Goal: Contribute content: Add original content to the website for others to see

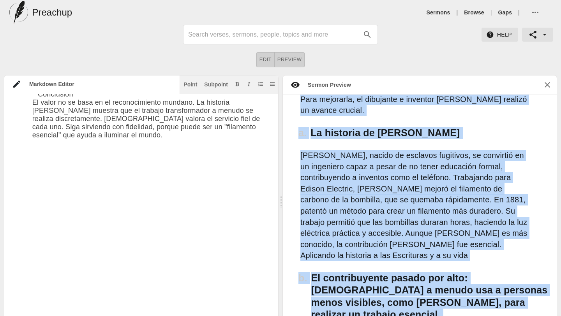
click at [441, 12] on link "Sermons" at bounding box center [439, 13] width 24 height 8
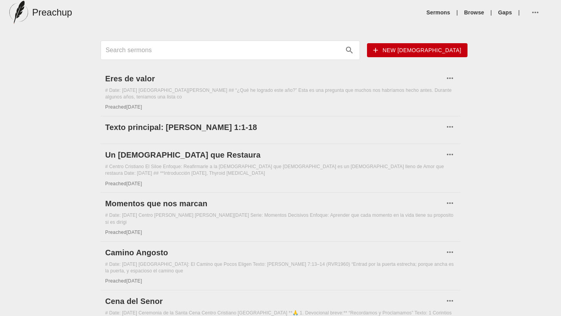
click at [438, 53] on span "New [DEMOGRAPHIC_DATA]" at bounding box center [417, 51] width 88 height 10
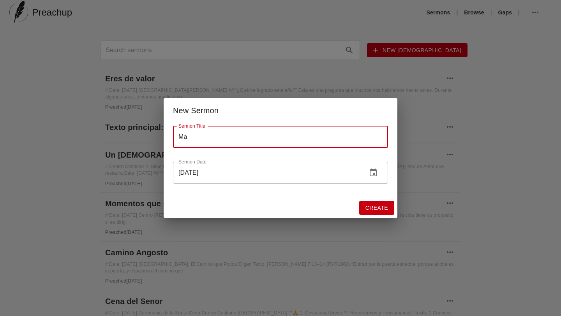
type input "M"
type input "Estad Firmes"
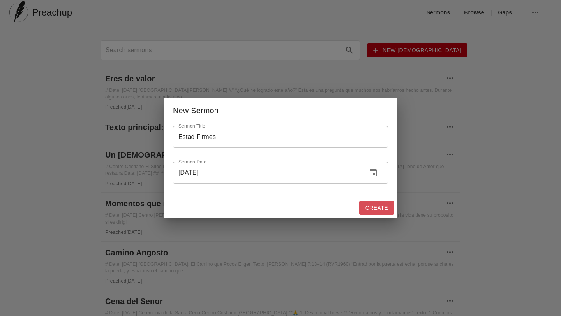
click at [381, 209] on span "Create" at bounding box center [377, 208] width 23 height 10
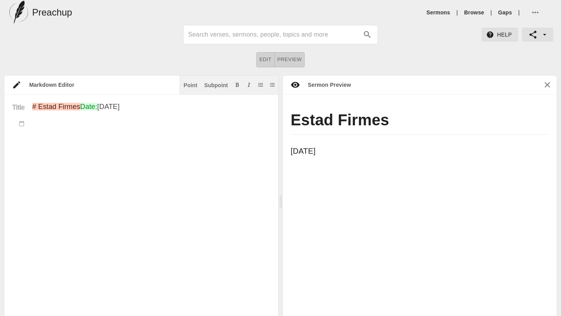
click at [37, 154] on textarea "# Estad Firmes Date: [DATE]" at bounding box center [151, 228] width 238 height 250
paste textarea "🛡️ Loremi: “Dolorsita cons ad Elitsed” 📖 Doeiu temp: Incidid 4:33–76 (UTL9095) …"
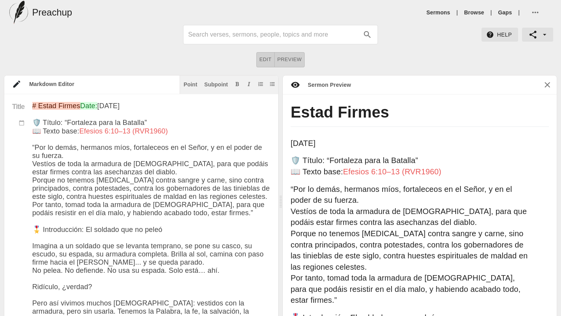
drag, startPoint x: 172, startPoint y: 253, endPoint x: 41, endPoint y: 247, distance: 131.1
click at [191, 83] on div "Point" at bounding box center [191, 84] width 14 height 5
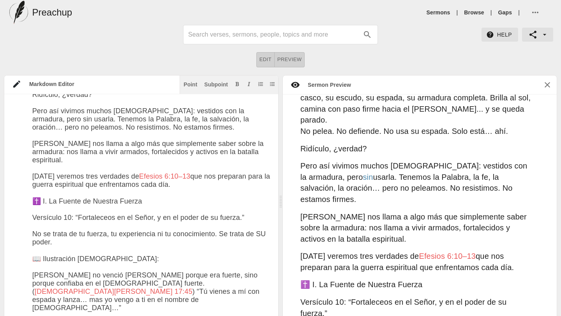
scroll to position [294, 0]
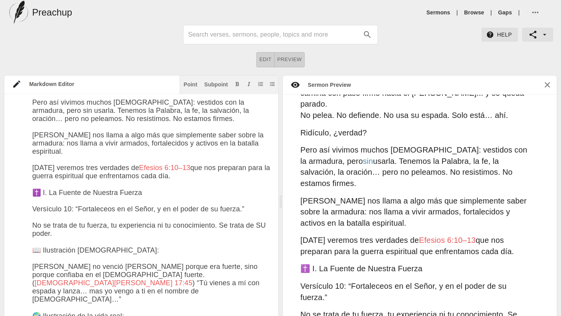
drag, startPoint x: 143, startPoint y: 221, endPoint x: 41, endPoint y: 219, distance: 102.1
click at [187, 85] on div "Point" at bounding box center [191, 84] width 14 height 5
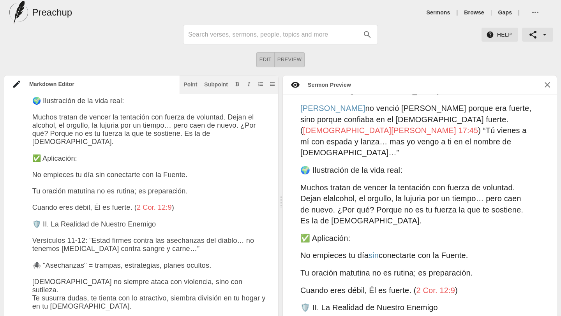
scroll to position [570, 0]
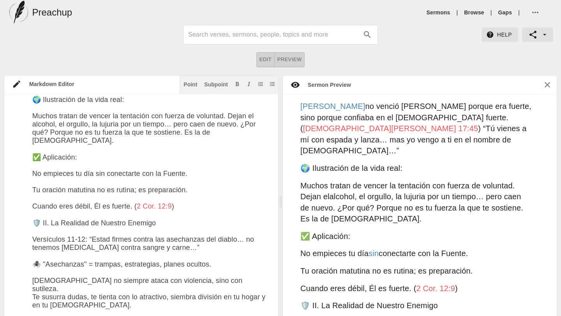
drag, startPoint x: 157, startPoint y: 249, endPoint x: 41, endPoint y: 249, distance: 116.1
click at [191, 85] on div "Point" at bounding box center [191, 84] width 14 height 5
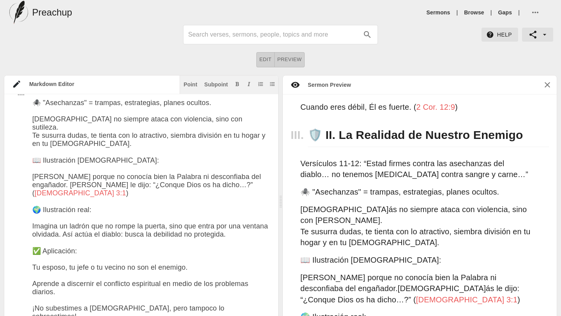
scroll to position [0, 0]
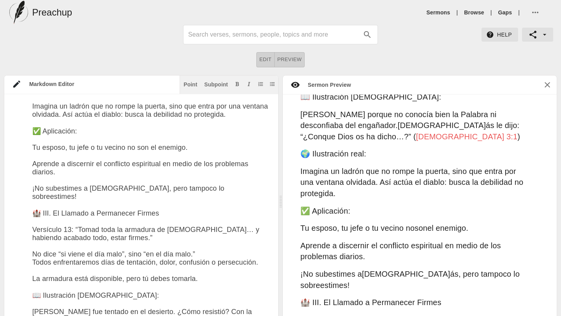
drag, startPoint x: 166, startPoint y: 228, endPoint x: 42, endPoint y: 225, distance: 124.7
click at [42, 225] on textarea at bounding box center [151, 173] width 238 height 1493
click at [187, 83] on div "Point" at bounding box center [191, 84] width 14 height 5
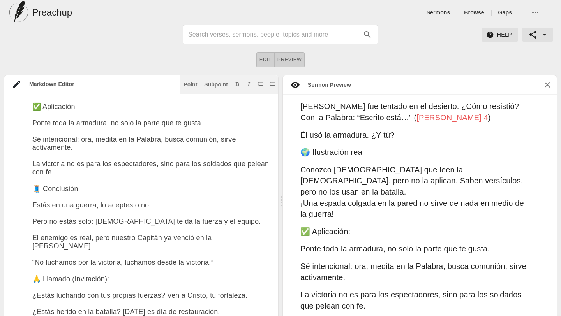
drag, startPoint x: 89, startPoint y: 222, endPoint x: 42, endPoint y: 221, distance: 47.2
click at [188, 83] on div "Point" at bounding box center [191, 84] width 14 height 5
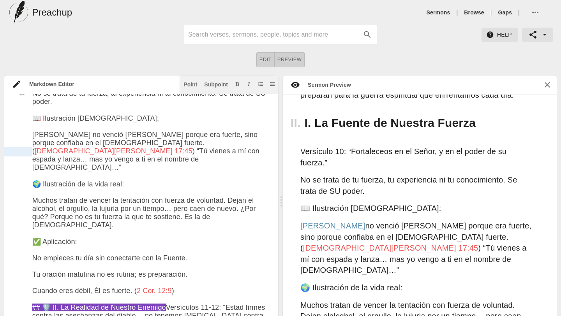
drag, startPoint x: 103, startPoint y: 154, endPoint x: 31, endPoint y: 150, distance: 72.6
click at [216, 85] on div "Subpoint" at bounding box center [216, 84] width 24 height 5
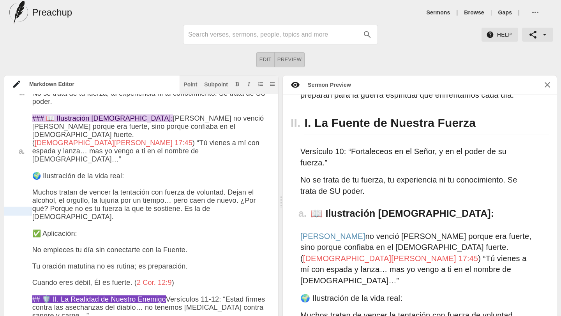
drag, startPoint x: 126, startPoint y: 213, endPoint x: 31, endPoint y: 210, distance: 95.1
click at [214, 84] on div "Subpoint" at bounding box center [216, 84] width 24 height 5
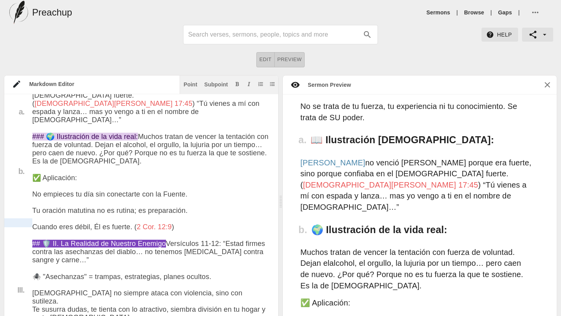
drag, startPoint x: 81, startPoint y: 222, endPoint x: 32, endPoint y: 220, distance: 49.9
click at [213, 83] on div "Subpoint" at bounding box center [216, 84] width 24 height 5
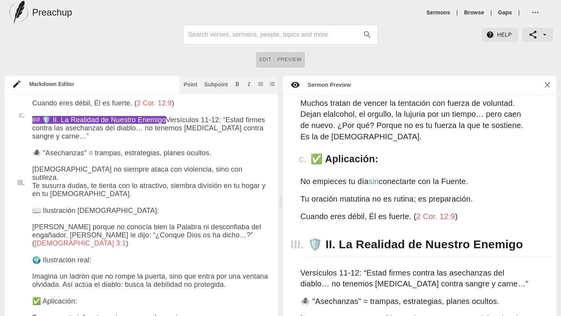
scroll to position [698, 0]
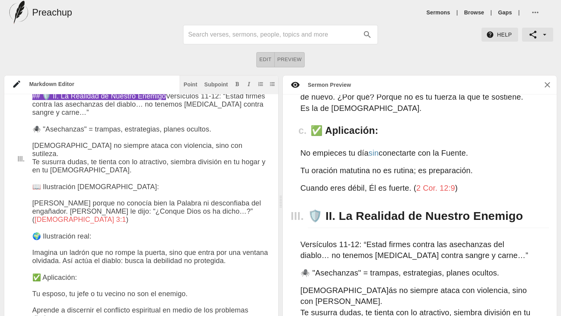
drag, startPoint x: 102, startPoint y: 256, endPoint x: 39, endPoint y: 256, distance: 62.3
click at [210, 84] on div "Subpoint" at bounding box center [216, 84] width 24 height 5
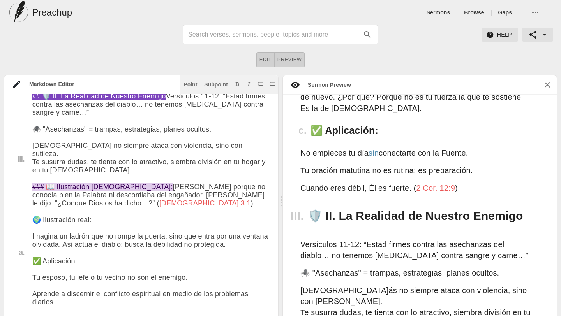
drag, startPoint x: 92, startPoint y: 297, endPoint x: 41, endPoint y: 298, distance: 51.0
click at [41, 298] on textarea at bounding box center [151, 321] width 238 height 1410
click at [215, 84] on div "Subpoint" at bounding box center [216, 84] width 24 height 5
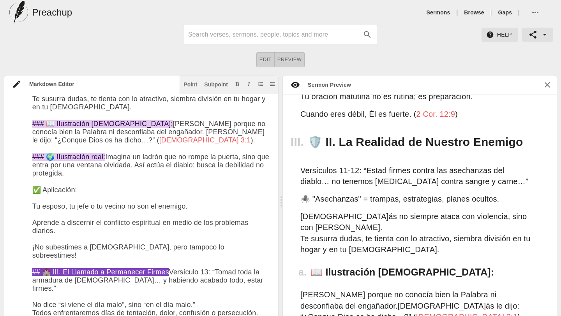
scroll to position [849, 0]
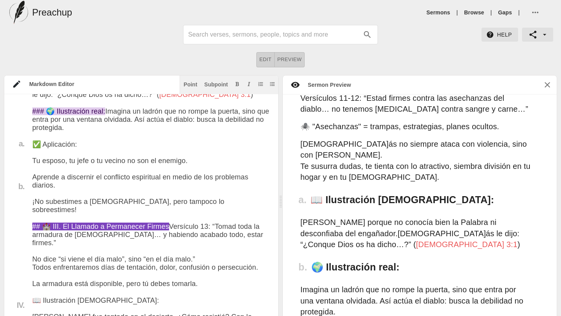
drag, startPoint x: 79, startPoint y: 230, endPoint x: 42, endPoint y: 230, distance: 36.6
click at [42, 230] on textarea at bounding box center [151, 208] width 238 height 1402
click at [218, 82] on div "Subpoint" at bounding box center [216, 84] width 24 height 5
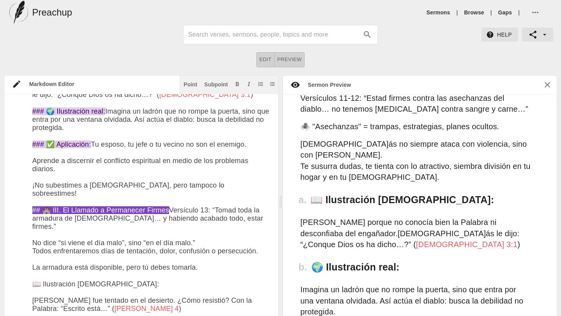
click at [206, 228] on textarea at bounding box center [151, 199] width 238 height 1385
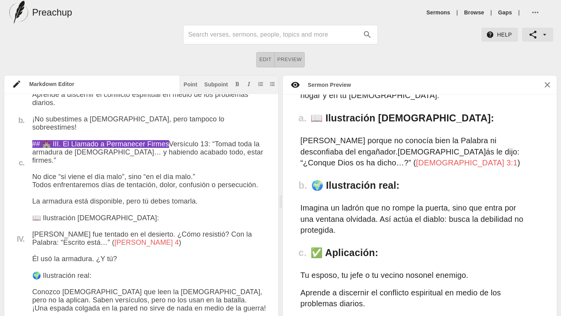
scroll to position [963, 0]
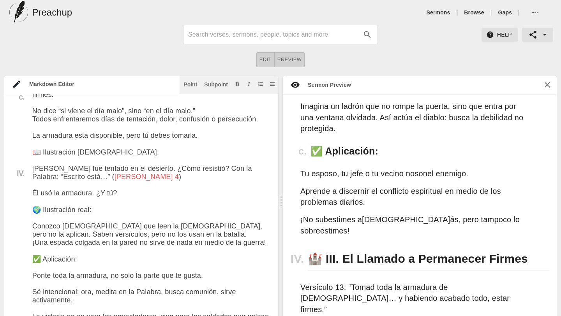
click at [48, 176] on textarea at bounding box center [151, 67] width 238 height 1385
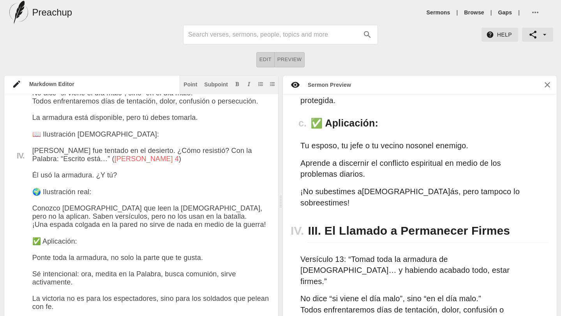
click at [100, 240] on textarea at bounding box center [151, 49] width 238 height 1385
drag, startPoint x: 99, startPoint y: 240, endPoint x: 41, endPoint y: 240, distance: 58.5
click at [41, 240] on textarea at bounding box center [151, 49] width 238 height 1385
click at [211, 85] on div "Subpoint" at bounding box center [216, 84] width 24 height 5
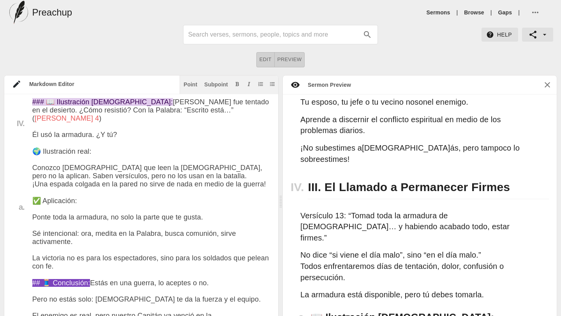
drag, startPoint x: 93, startPoint y: 270, endPoint x: 40, endPoint y: 268, distance: 52.6
click at [40, 268] on textarea at bounding box center [151, 13] width 238 height 1377
click at [218, 83] on div "Subpoint" at bounding box center [216, 84] width 24 height 5
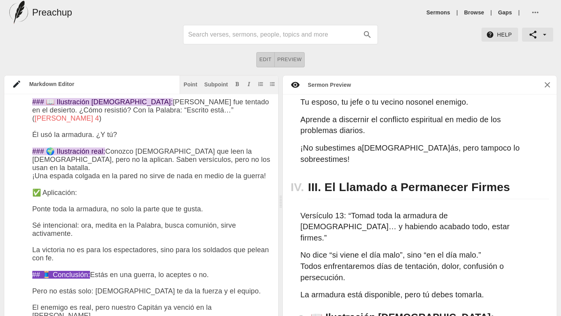
click at [181, 236] on textarea at bounding box center [151, 9] width 238 height 1369
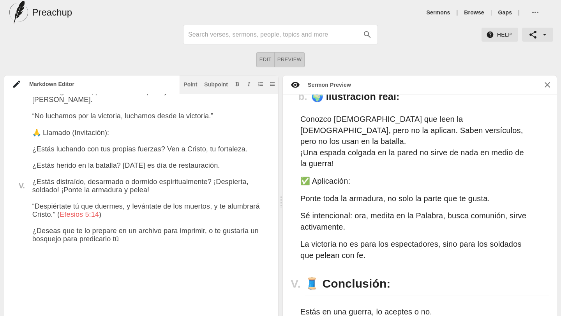
drag, startPoint x: 78, startPoint y: 104, endPoint x: 42, endPoint y: 104, distance: 35.9
click at [213, 83] on div "Subpoint" at bounding box center [216, 84] width 24 height 5
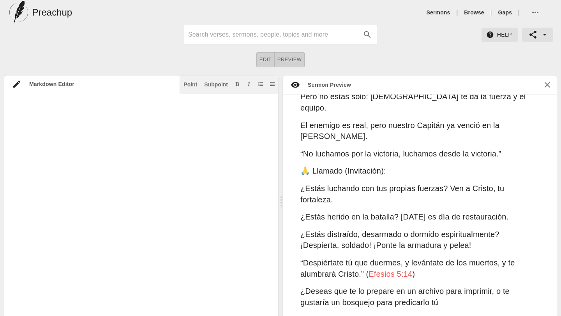
drag, startPoint x: 90, startPoint y: 141, endPoint x: 42, endPoint y: 136, distance: 48.7
drag, startPoint x: 133, startPoint y: 143, endPoint x: 32, endPoint y: 130, distance: 101.7
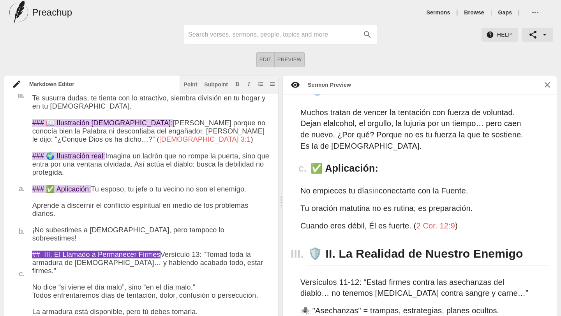
scroll to position [552, 0]
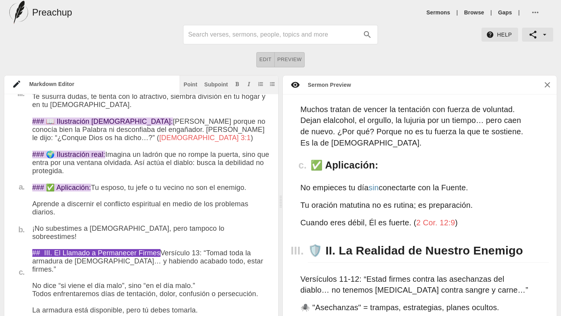
click at [468, 217] on p "Cuando eres débil, Él es fuerte. ( 2 Cor. 12:9 )" at bounding box center [415, 222] width 231 height 11
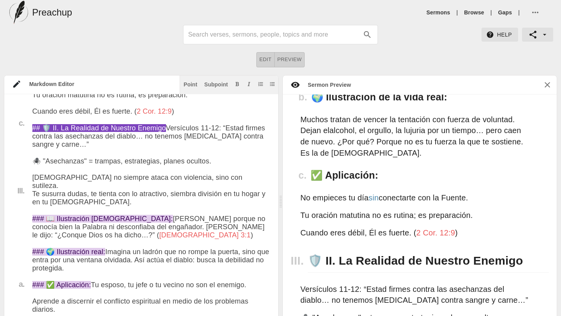
scroll to position [656, 0]
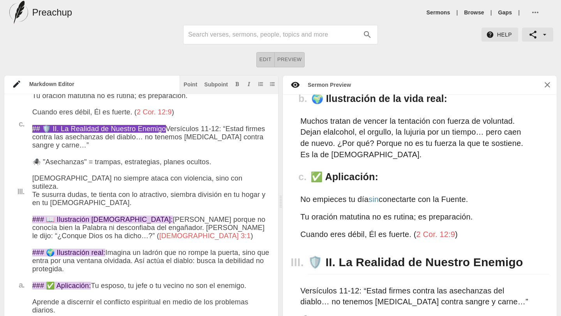
click at [179, 174] on textarea at bounding box center [151, 317] width 238 height 1336
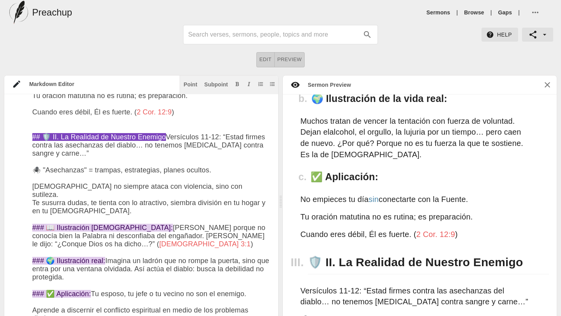
paste textarea "Y El me ha dicho: Te basta mi gracia, pues mi poder se perfecciona en la debili…"
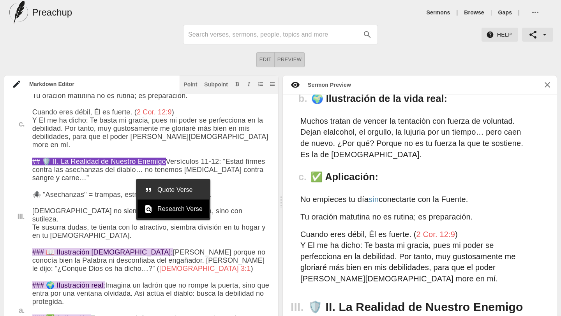
click at [155, 190] on div at bounding box center [151, 189] width 14 height 9
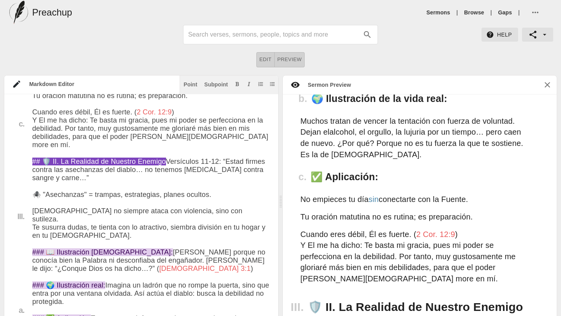
scroll to position [661, 0]
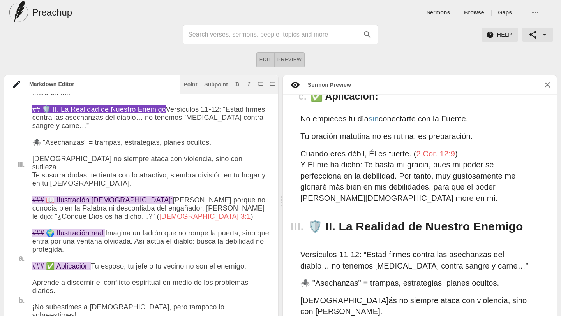
click at [38, 209] on textarea at bounding box center [151, 280] width 238 height 1369
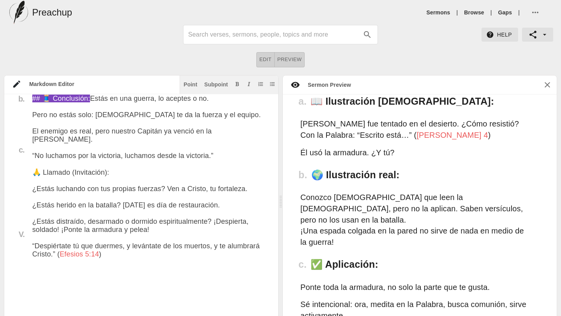
scroll to position [1368, 0]
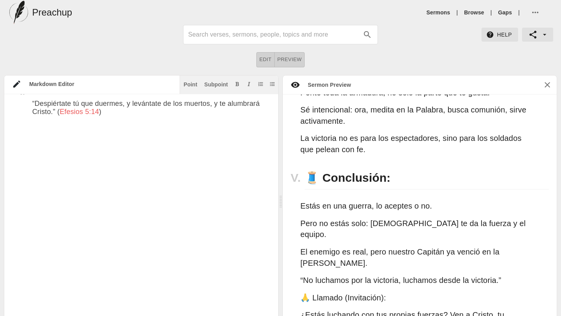
drag, startPoint x: 116, startPoint y: 265, endPoint x: 31, endPoint y: 207, distance: 102.1
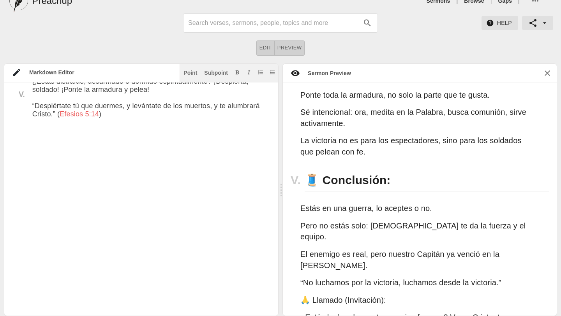
drag, startPoint x: 121, startPoint y: 267, endPoint x: 54, endPoint y: 201, distance: 94.5
drag, startPoint x: 108, startPoint y: 264, endPoint x: 34, endPoint y: 178, distance: 112.8
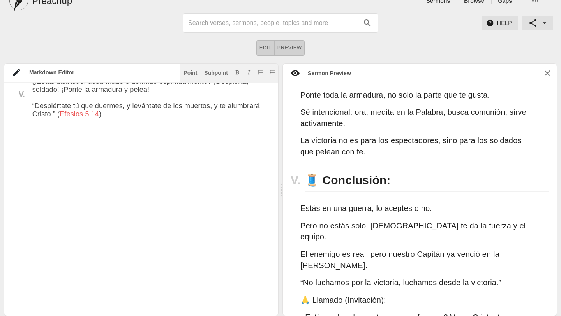
drag, startPoint x: 114, startPoint y: 266, endPoint x: 51, endPoint y: 261, distance: 63.7
click at [194, 73] on div "Point" at bounding box center [191, 72] width 14 height 5
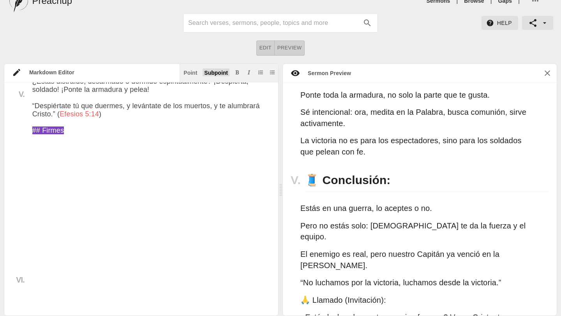
click at [211, 74] on div "Subpoint" at bounding box center [216, 72] width 24 height 5
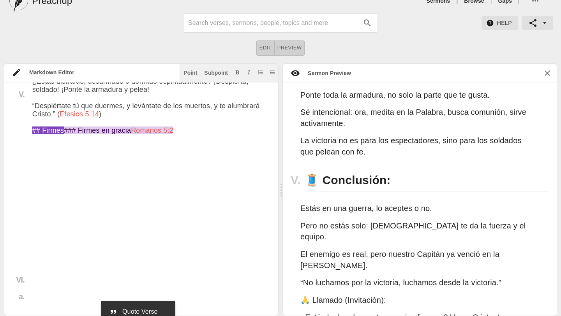
click at [142, 312] on span "Quote Verse" at bounding box center [144, 311] width 45 height 9
paste textarea "También por medio de él, y mediante la fe, tenemos acceso a esta gracia en la c…"
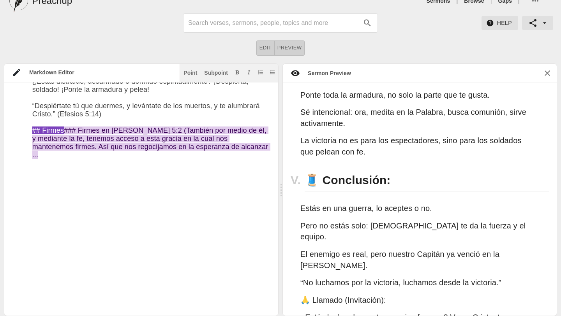
scroll to position [1551, 0]
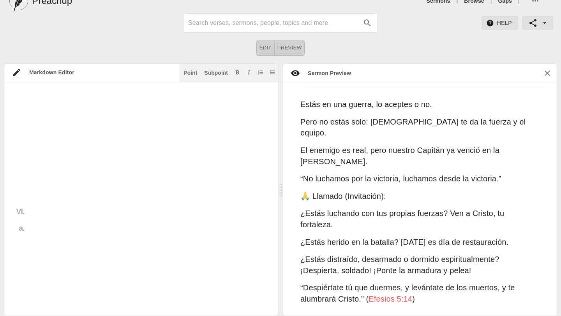
scroll to position [1654, 0]
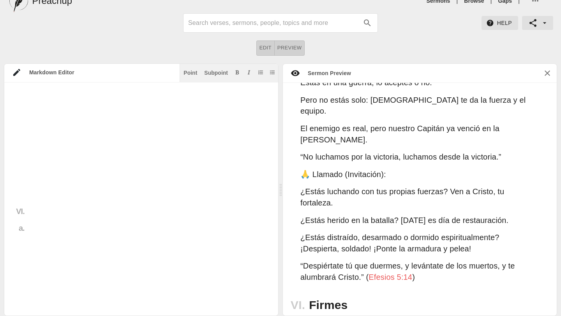
click at [212, 73] on div "Subpoint" at bounding box center [216, 72] width 24 height 5
paste textarea "[PERSON_NAME], hermanos, quiero recordarles las buenas noticias que les prediqu…"
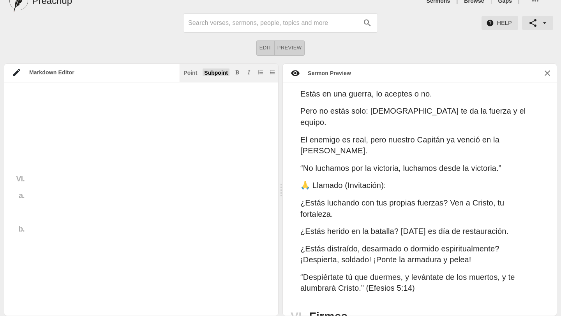
click at [220, 72] on div "Subpoint" at bounding box center [216, 72] width 24 height 5
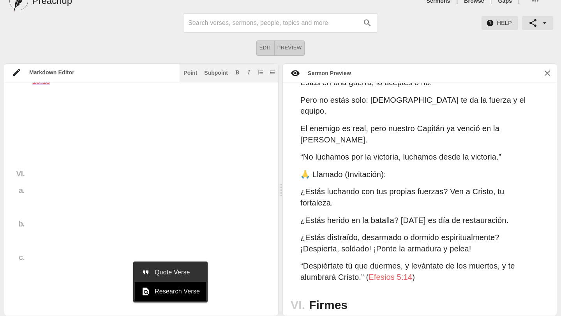
click at [174, 274] on span "Quote Verse" at bounding box center [177, 272] width 45 height 9
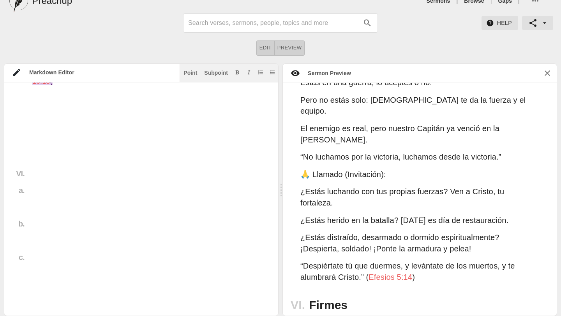
paste textarea "Manténganse alerta; permanezcan firmes en la fe; [PERSON_NAME] y fuerte"
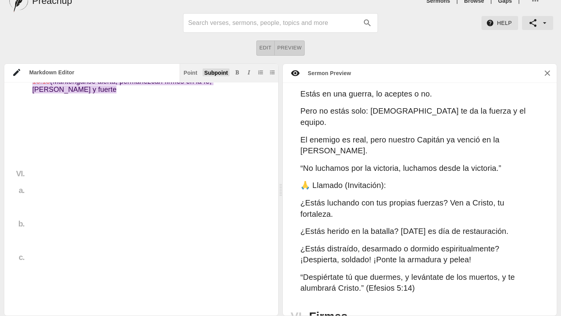
click at [213, 74] on div "Subpoint" at bounding box center [216, 72] width 24 height 5
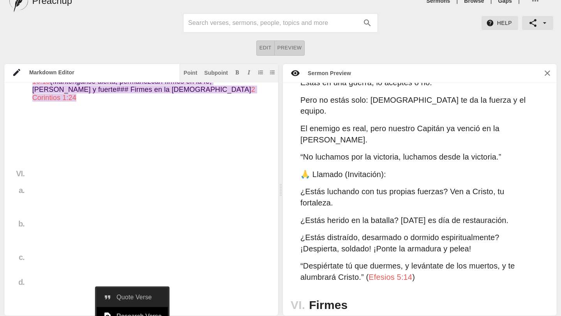
click at [121, 299] on span "Quote Verse" at bounding box center [139, 297] width 45 height 9
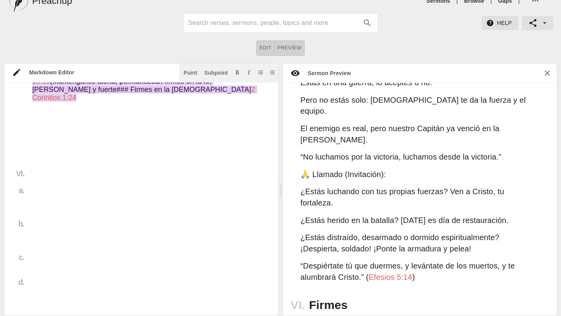
paste textarea "> <sup>24</sup>Not for that we have dominion over your faith, but are helpers o…"
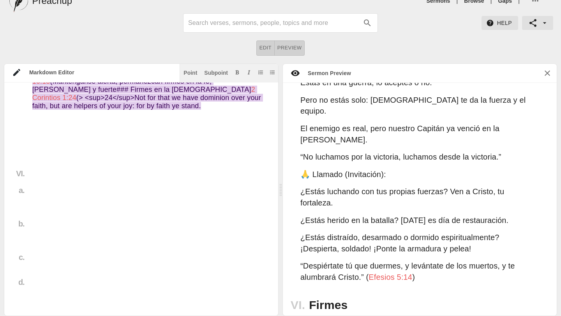
drag, startPoint x: 150, startPoint y: 283, endPoint x: 190, endPoint y: 297, distance: 42.8
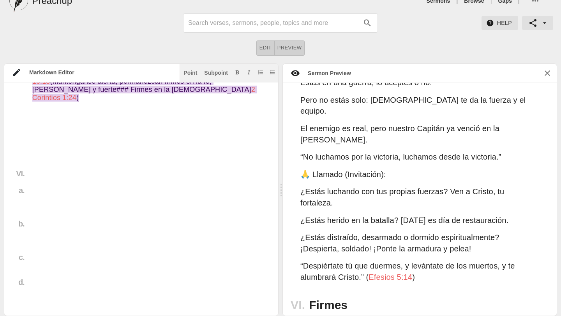
paste textarea "No es que intentemos imponerles la [DEMOGRAPHIC_DATA], sino que deseamos contri…"
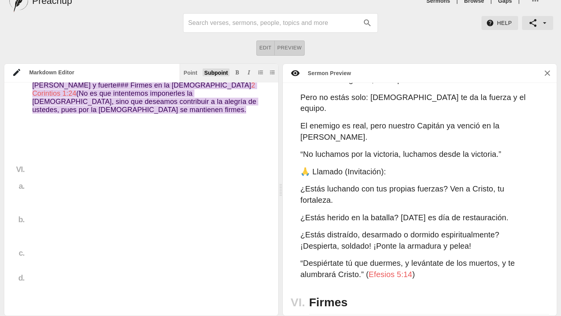
click at [213, 75] on div "Subpoint" at bounding box center [216, 72] width 24 height 5
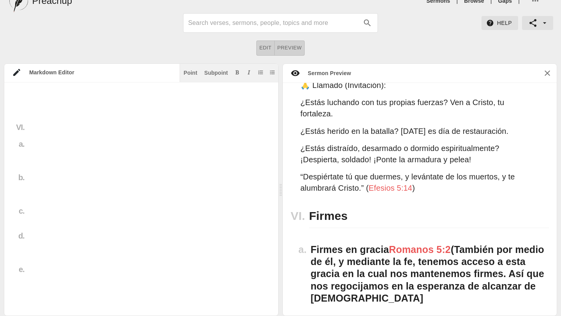
scroll to position [1764, 0]
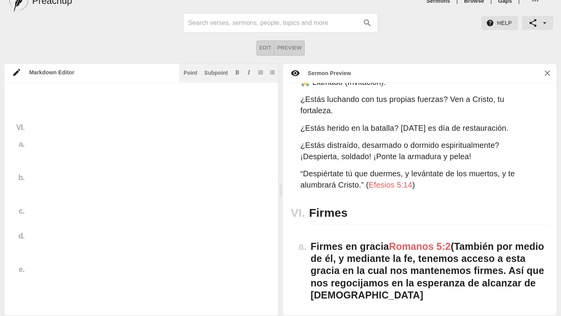
paste textarea "[DEMOGRAPHIC_DATA] nos libertó para que vivamos en libertad. Por lo tanto, mant…"
click at [217, 70] on div "Subpoint" at bounding box center [216, 72] width 24 height 5
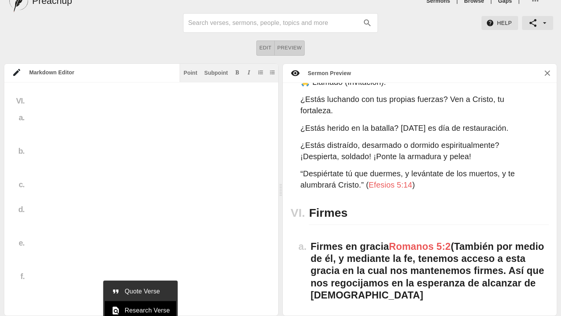
click at [146, 291] on span "Quote Verse" at bounding box center [147, 291] width 45 height 9
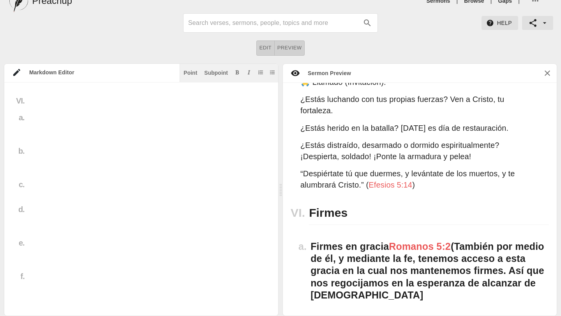
paste textarea "Por lo tanto, queridos hermanos míos, a quienes amo y extraño mucho, ustedes qu…"
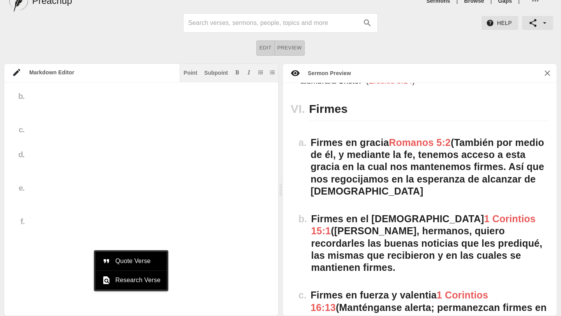
scroll to position [1893, 0]
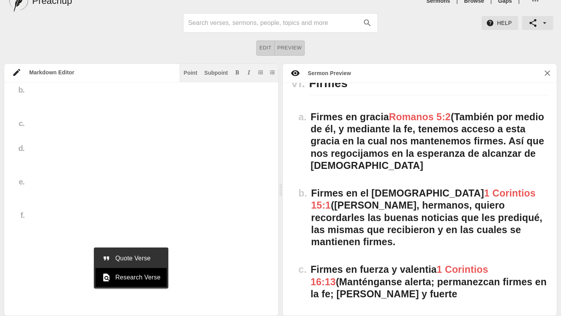
click at [120, 257] on span "Quote Verse" at bounding box center [137, 258] width 45 height 9
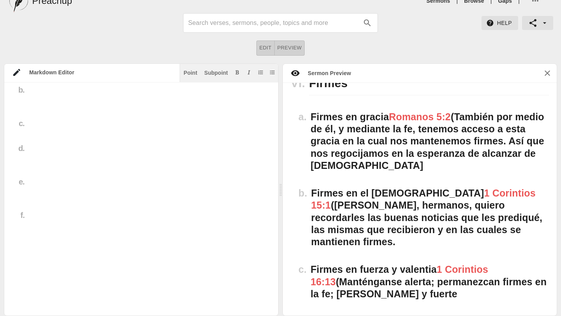
drag, startPoint x: 33, startPoint y: 242, endPoint x: 153, endPoint y: 245, distance: 120.1
drag, startPoint x: 153, startPoint y: 245, endPoint x: 34, endPoint y: 244, distance: 119.2
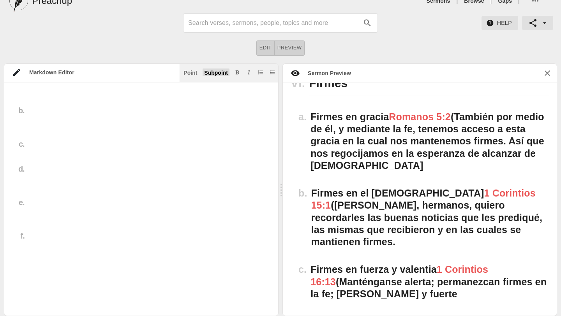
click at [209, 72] on div "Subpoint" at bounding box center [216, 72] width 24 height 5
paste textarea "Firmes en el Senor Filipenses 4:1"
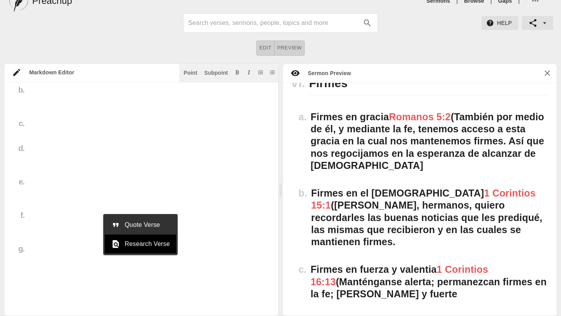
click at [150, 223] on span "Quote Verse" at bounding box center [147, 225] width 45 height 9
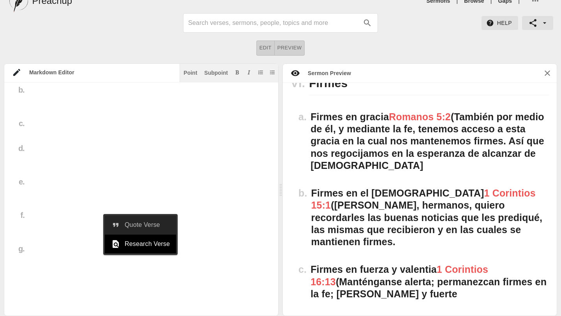
click at [145, 223] on span "Quote Verse" at bounding box center [147, 225] width 45 height 9
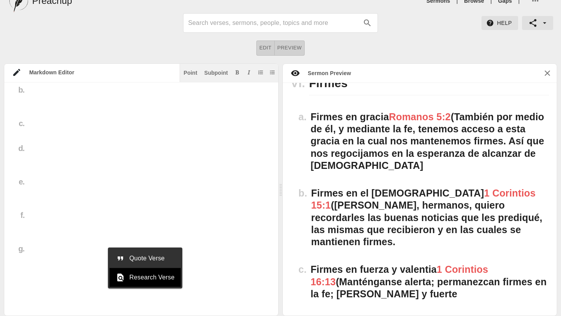
drag, startPoint x: 155, startPoint y: 209, endPoint x: 181, endPoint y: 227, distance: 31.3
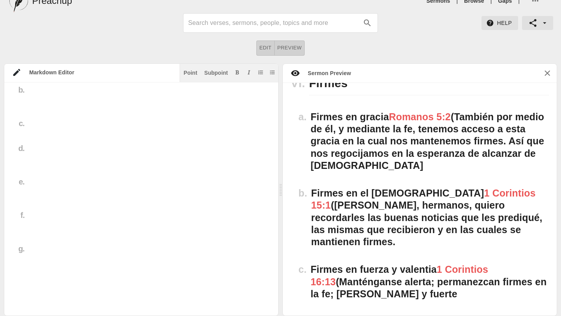
paste textarea "ase lo que pase, compórtense de una manera digna del [PERSON_NAME]. De este mod…"
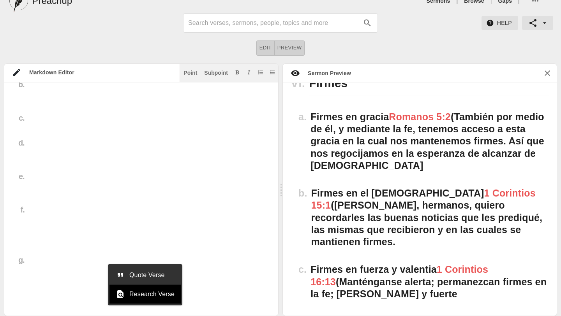
click at [147, 272] on span "Quote Verse" at bounding box center [151, 275] width 45 height 9
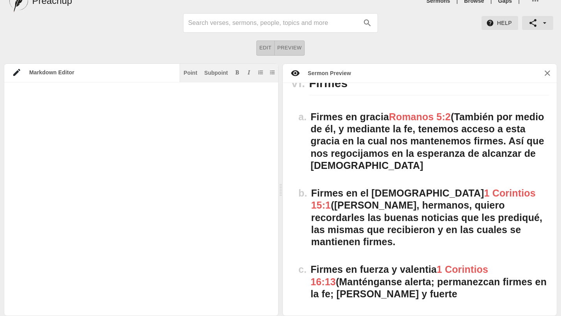
paste textarea "Pase lo que pase, compórtense de una manera digna del [PERSON_NAME]. De este mo…"
drag, startPoint x: 156, startPoint y: 261, endPoint x: 228, endPoint y: 295, distance: 79.1
paste textarea "Por lo tanto, queridos hermanos míos, a quienes amo y extraño mucho, ustedes qu…"
click at [217, 73] on div "Subpoint" at bounding box center [216, 72] width 24 height 5
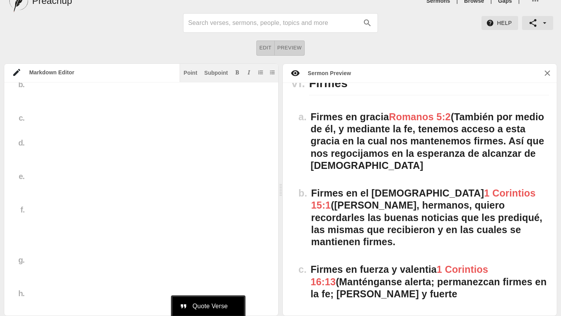
scroll to position [1978, 0]
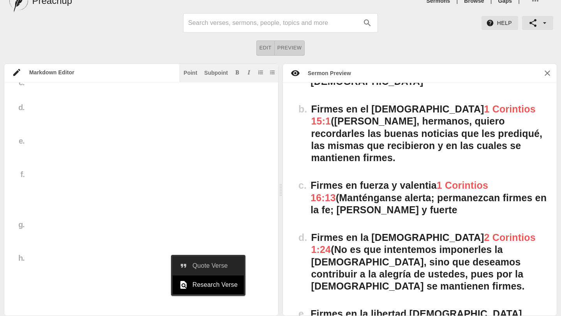
click at [209, 268] on span "Quote Verse" at bounding box center [215, 265] width 45 height 9
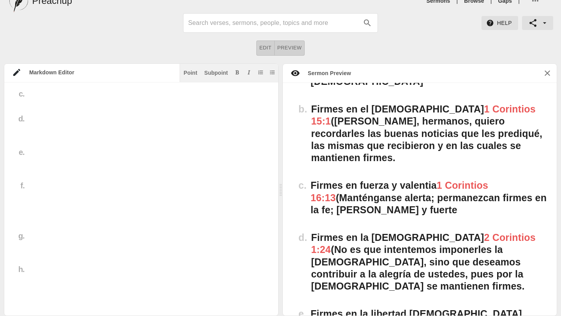
paste textarea "Les manda saludos [PERSON_NAME], que es uno de ustedes. Este siervo [PERSON_NAM…"
click at [213, 76] on button "Subpoint" at bounding box center [216, 73] width 27 height 8
click at [78, 307] on span "Quote Verse" at bounding box center [90, 308] width 45 height 9
paste textarea "Practiquen el dominio propio y manténganse alerta. Su enemigo el diablo ronda c…"
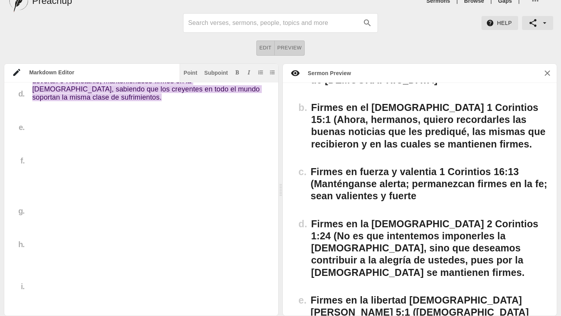
scroll to position [2361, 0]
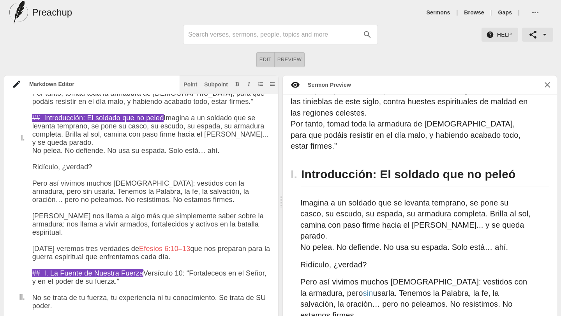
scroll to position [173, 0]
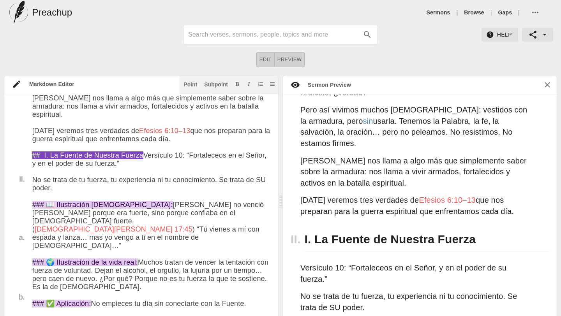
type textarea "# Lorem Ipsumd Sita: Con 09ad 4448 Elitse: “Doeiusmod temp in Utlabor” 📖 Etdol …"
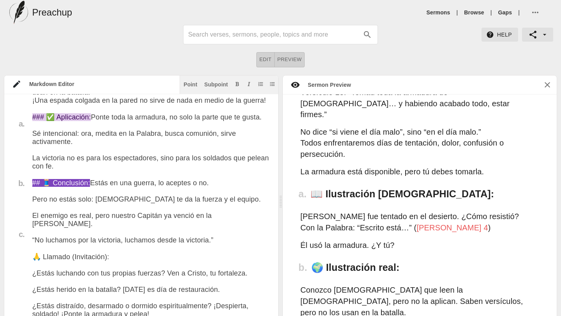
scroll to position [1273, 0]
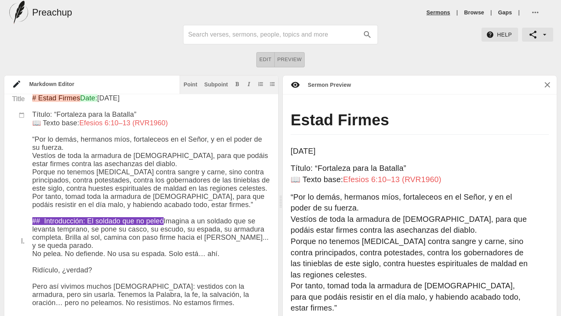
click at [439, 14] on link "Sermons" at bounding box center [439, 13] width 24 height 8
